Goal: Information Seeking & Learning: Learn about a topic

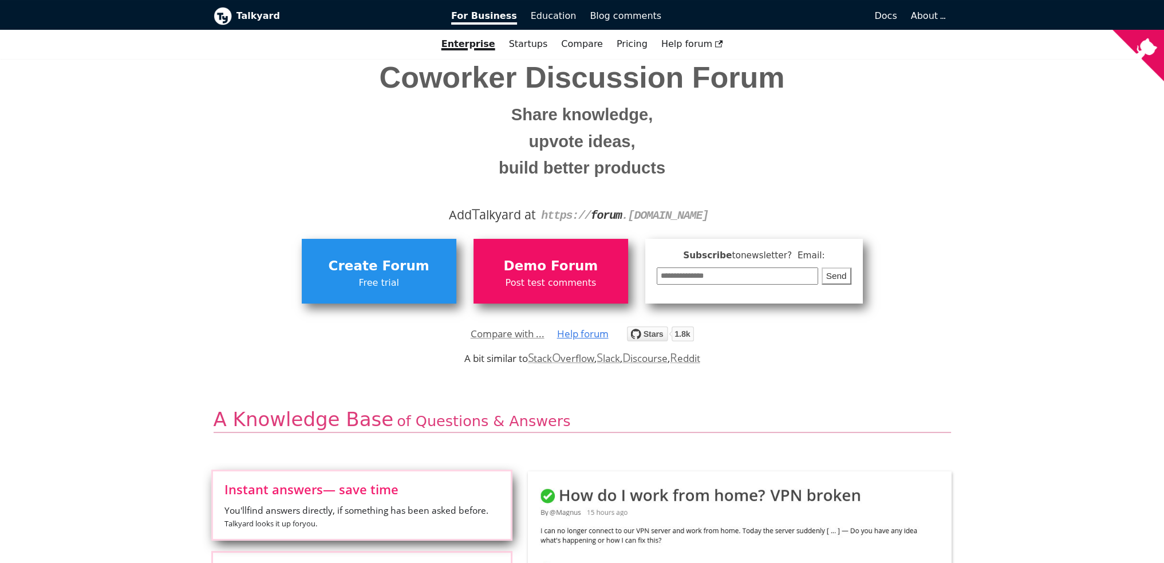
scroll to position [172, 0]
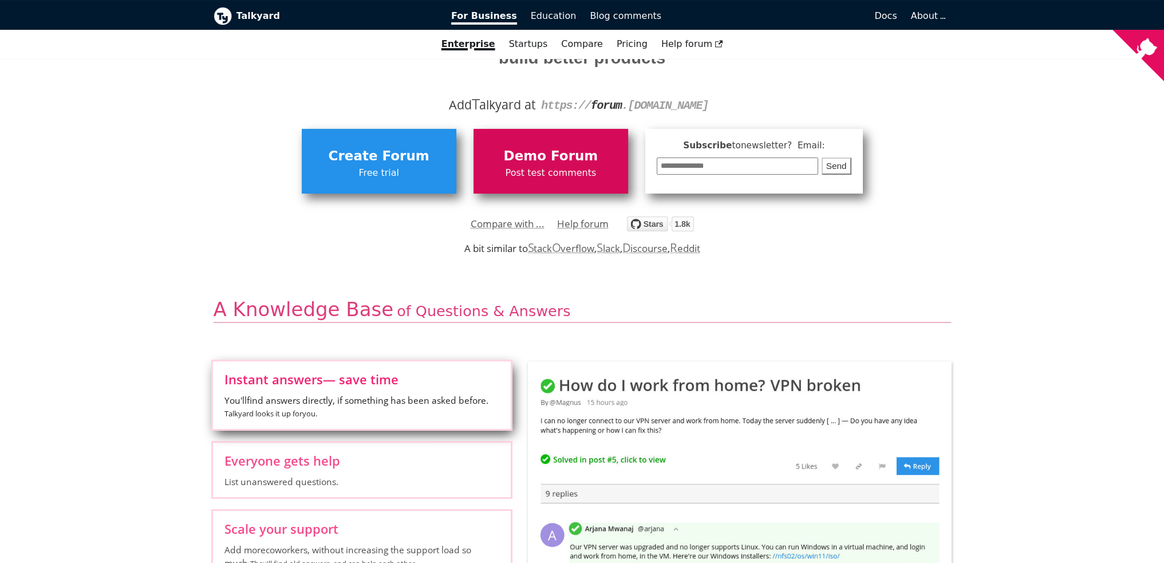
click at [521, 175] on span "Post test comments" at bounding box center [550, 172] width 143 height 15
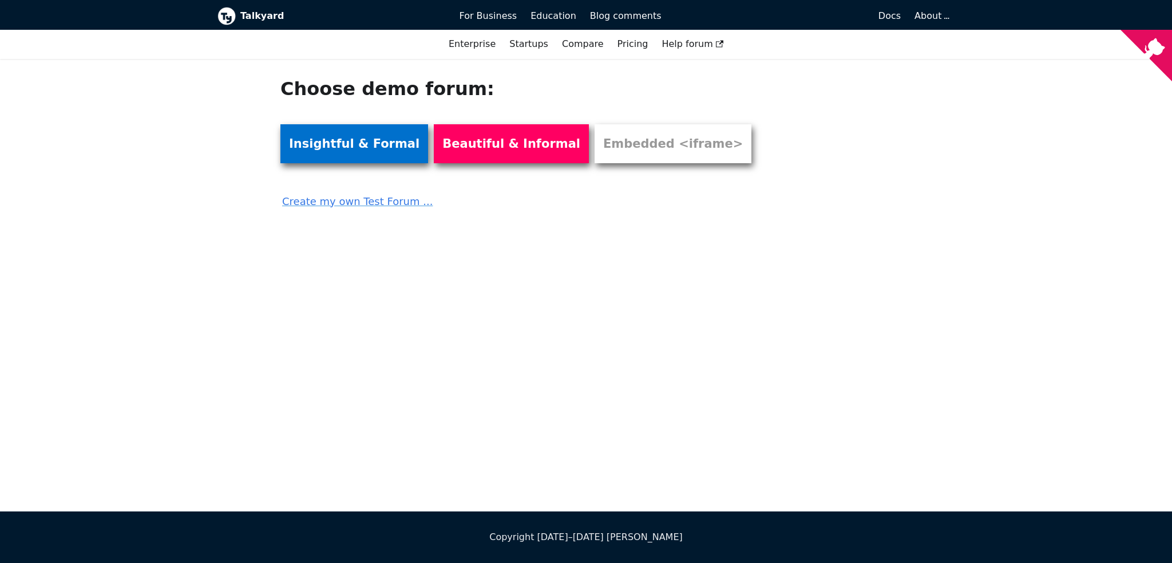
click at [366, 156] on link "Insightful & Formal" at bounding box center [354, 143] width 148 height 39
